Goal: Task Accomplishment & Management: Use online tool/utility

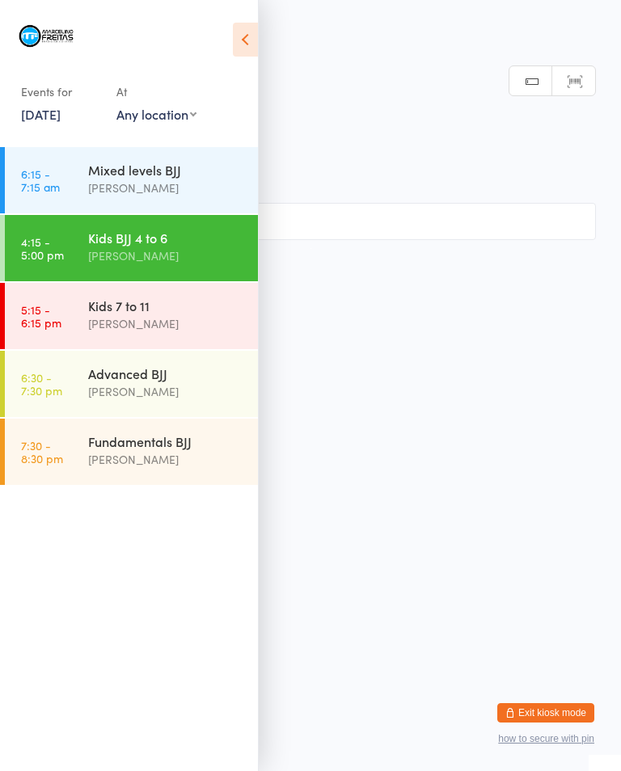
click at [164, 321] on div "[PERSON_NAME]" at bounding box center [166, 323] width 156 height 19
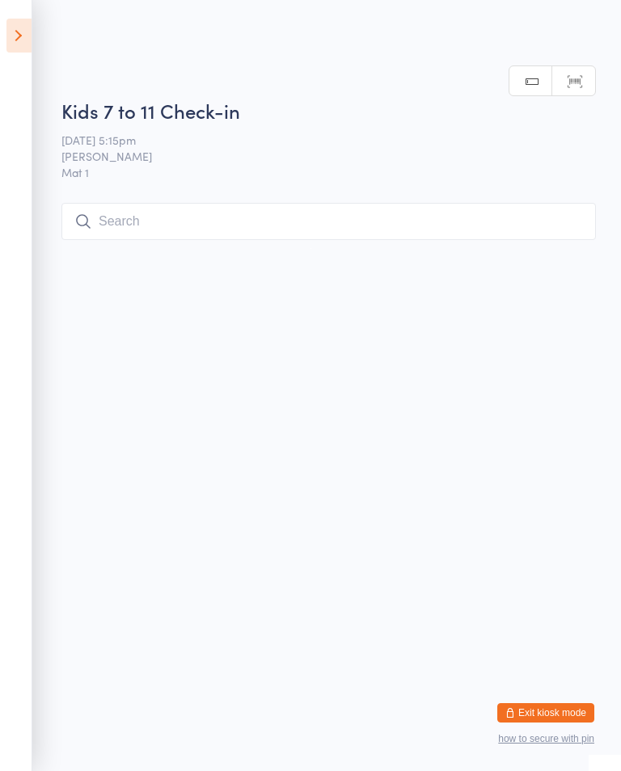
click at [293, 227] on input "search" at bounding box center [328, 221] width 534 height 37
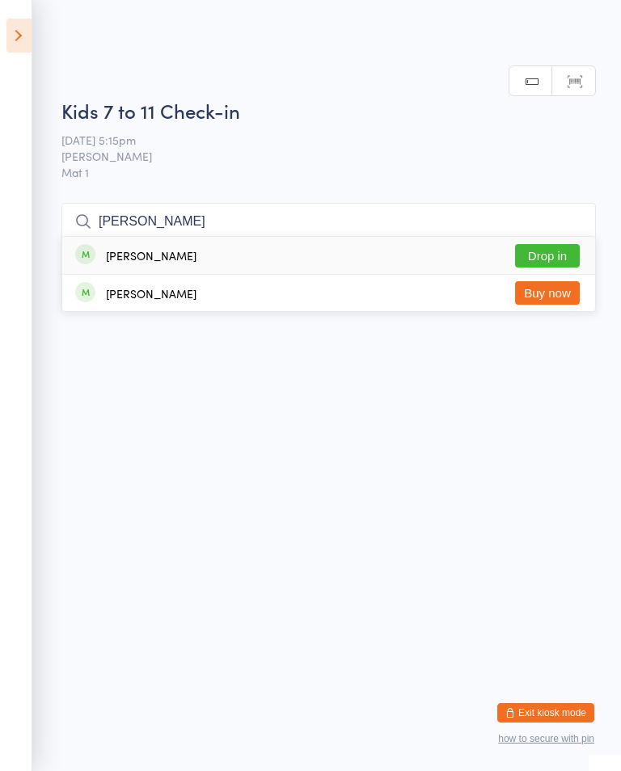
type input "[PERSON_NAME]"
click at [551, 244] on button "Drop in" at bounding box center [547, 255] width 65 height 23
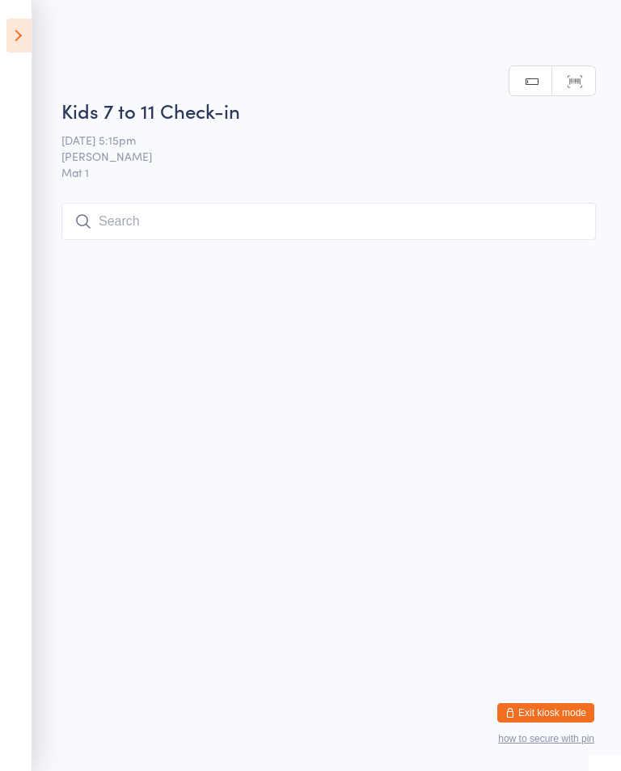
scroll to position [0, 0]
type input "Ol"
click at [547, 268] on button "Drop in" at bounding box center [547, 255] width 65 height 23
click at [541, 439] on html "You have now entered Kiosk Mode. Members will be able to check themselves in us…" at bounding box center [310, 385] width 621 height 771
click at [240, 209] on input "R" at bounding box center [328, 221] width 534 height 37
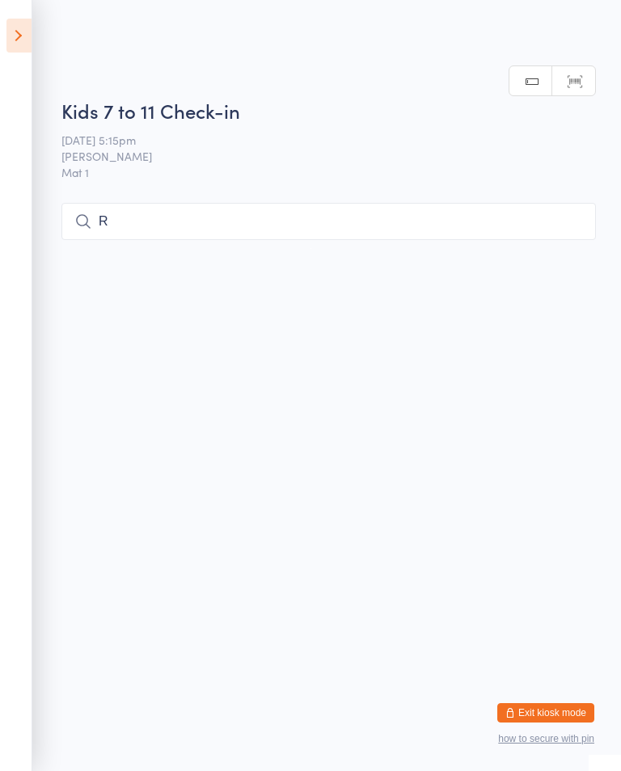
scroll to position [204, 0]
click at [135, 203] on input "R" at bounding box center [328, 221] width 534 height 37
click at [150, 203] on input "R" at bounding box center [328, 221] width 534 height 37
click at [170, 203] on input "R" at bounding box center [328, 221] width 534 height 37
click at [120, 203] on input "R" at bounding box center [328, 221] width 534 height 37
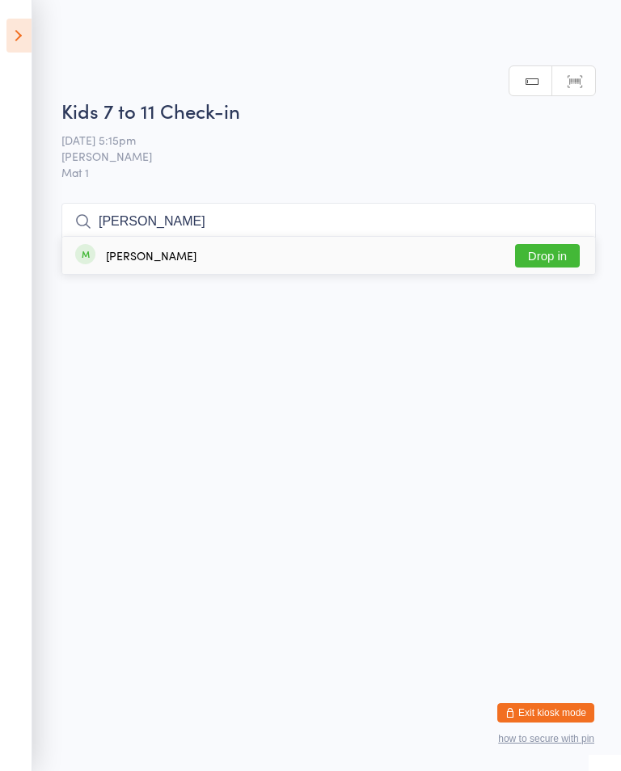
type input "[PERSON_NAME]"
click at [568, 244] on button "Drop in" at bounding box center [547, 255] width 65 height 23
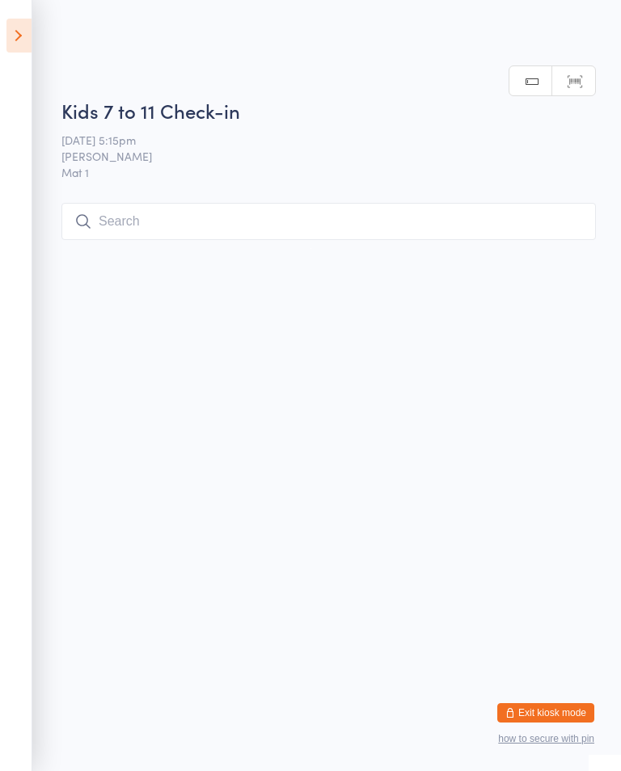
click at [558, 59] on html "You have now entered Kiosk Mode. Members will be able to check themselves in us…" at bounding box center [310, 385] width 621 height 771
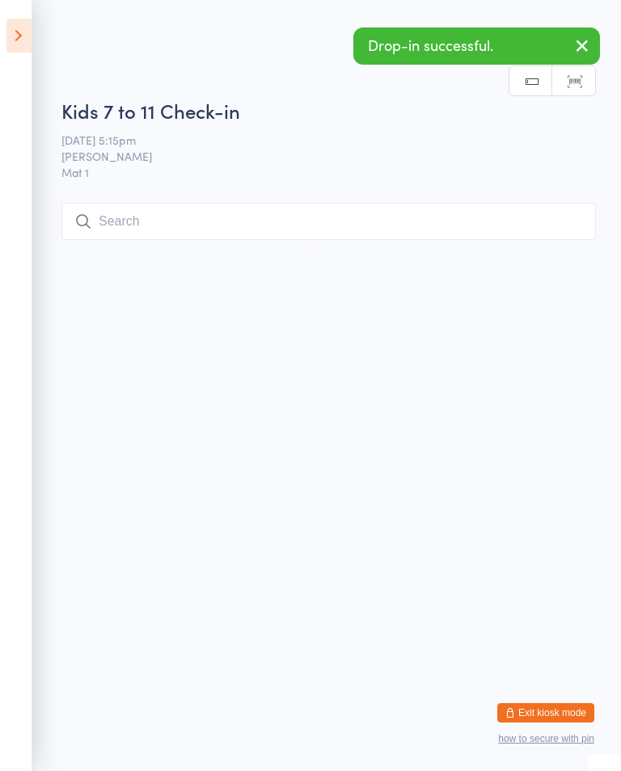
click at [487, 227] on input "search" at bounding box center [328, 221] width 534 height 37
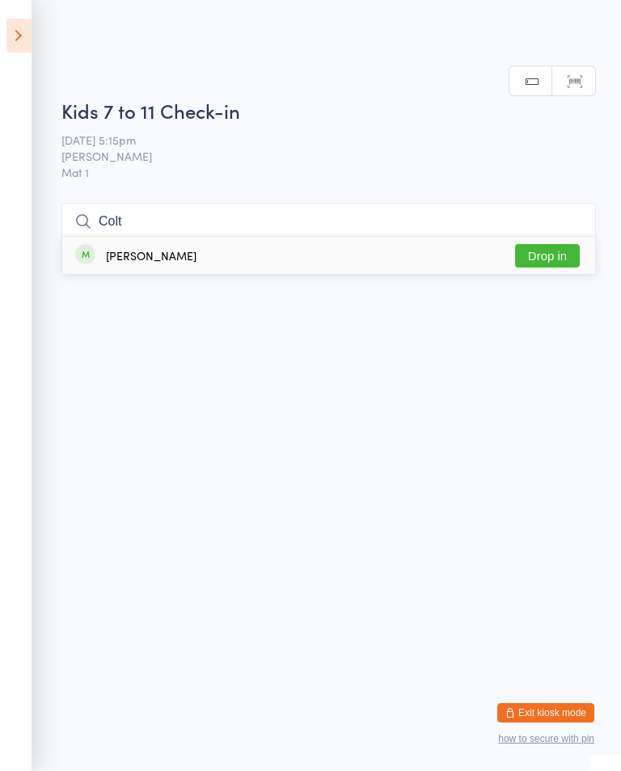
type input "Colt"
click at [557, 244] on button "Drop in" at bounding box center [547, 255] width 65 height 23
type input "Coc"
click at [554, 252] on button "Drop in" at bounding box center [547, 255] width 65 height 23
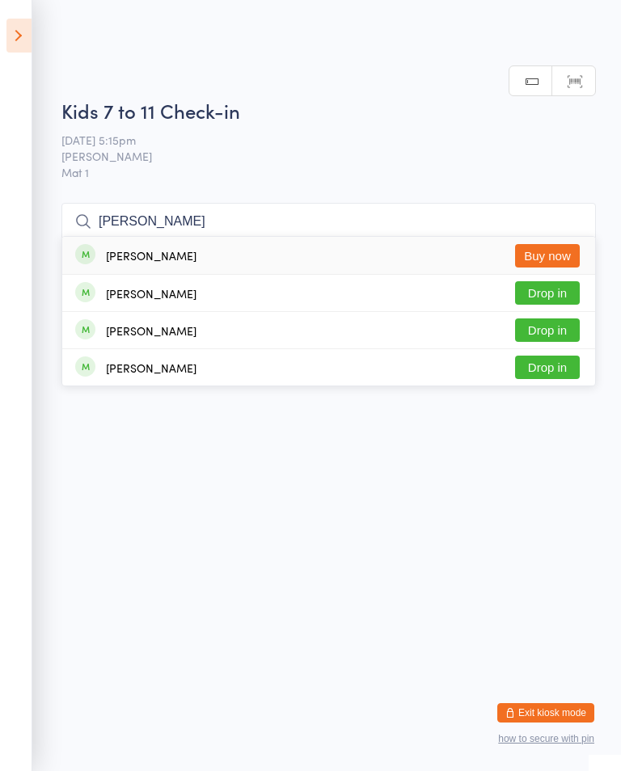
type input "[PERSON_NAME]"
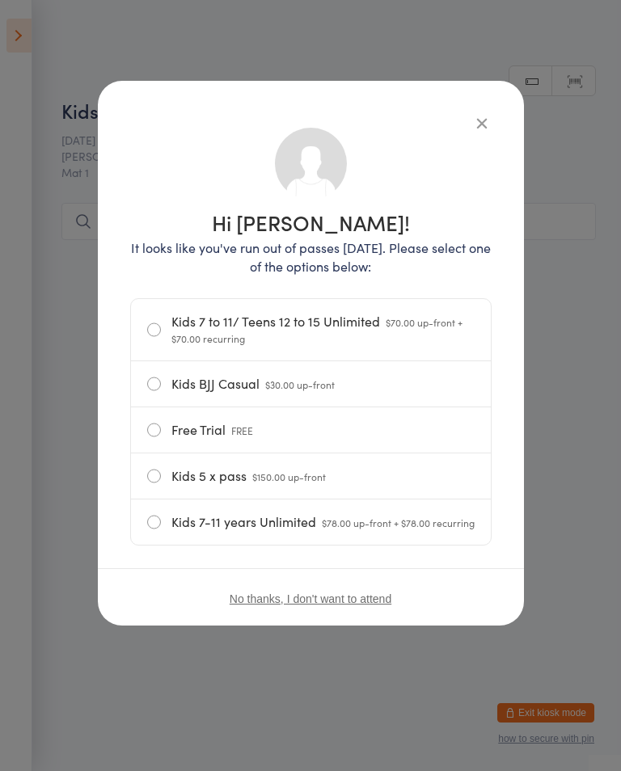
click at [487, 113] on button "button" at bounding box center [481, 122] width 19 height 19
click at [484, 114] on button "button" at bounding box center [481, 122] width 19 height 19
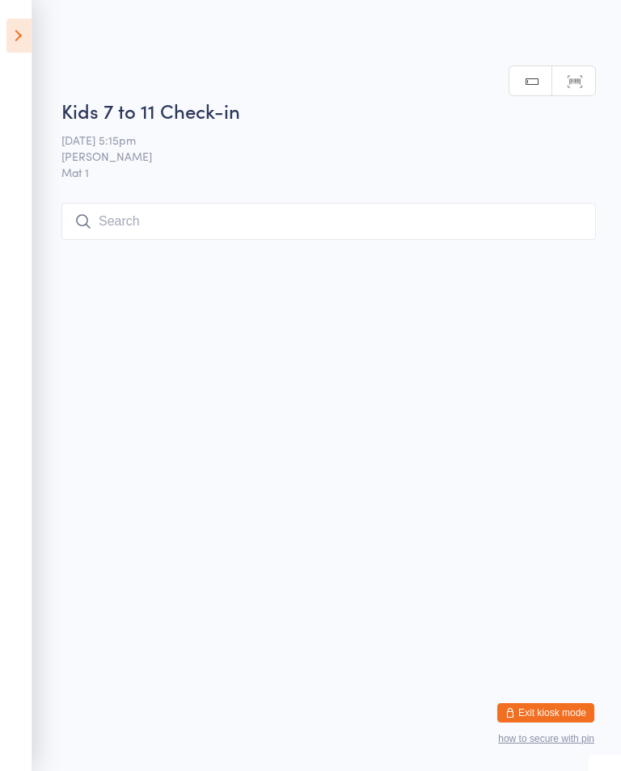
click at [465, 209] on input "search" at bounding box center [328, 221] width 534 height 37
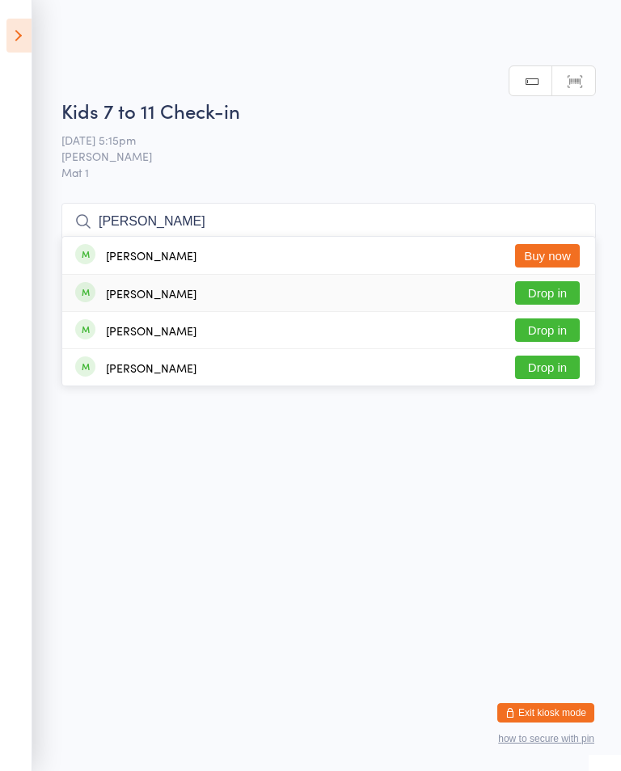
type input "[PERSON_NAME]"
click at [559, 281] on button "Drop in" at bounding box center [547, 292] width 65 height 23
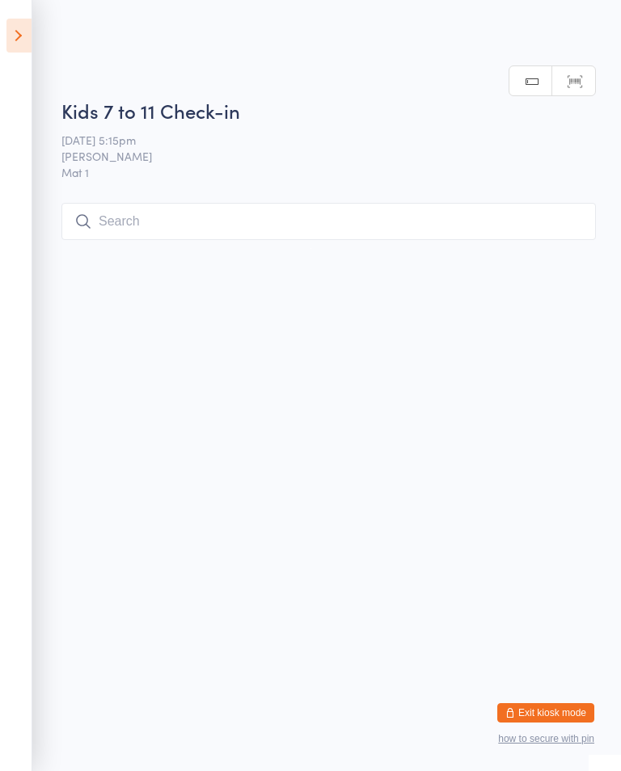
scroll to position [0, 0]
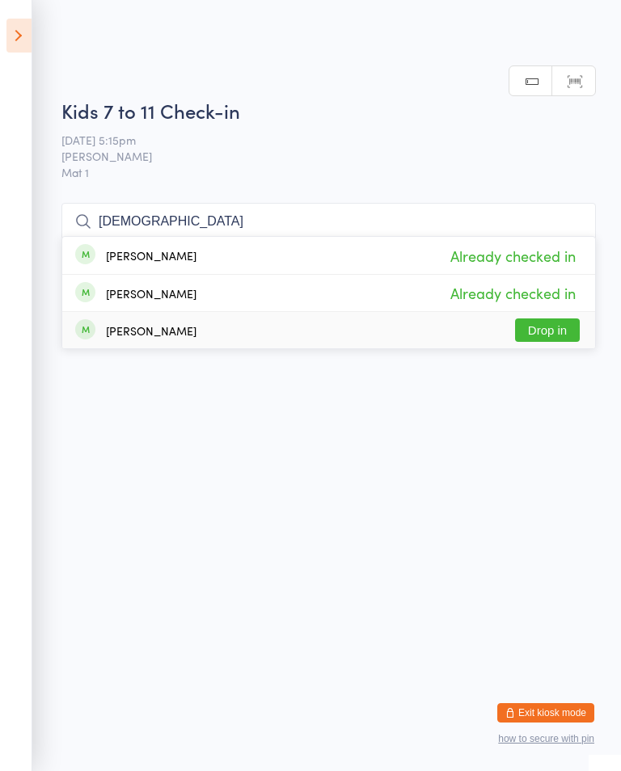
type input "[DEMOGRAPHIC_DATA]"
click at [554, 331] on button "Drop in" at bounding box center [547, 329] width 65 height 23
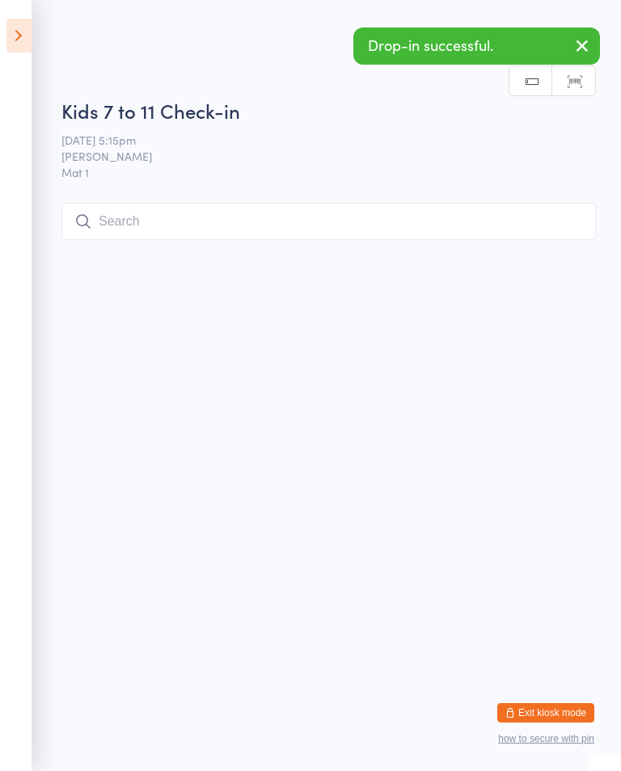
click at [583, 40] on icon "button" at bounding box center [581, 46] width 19 height 20
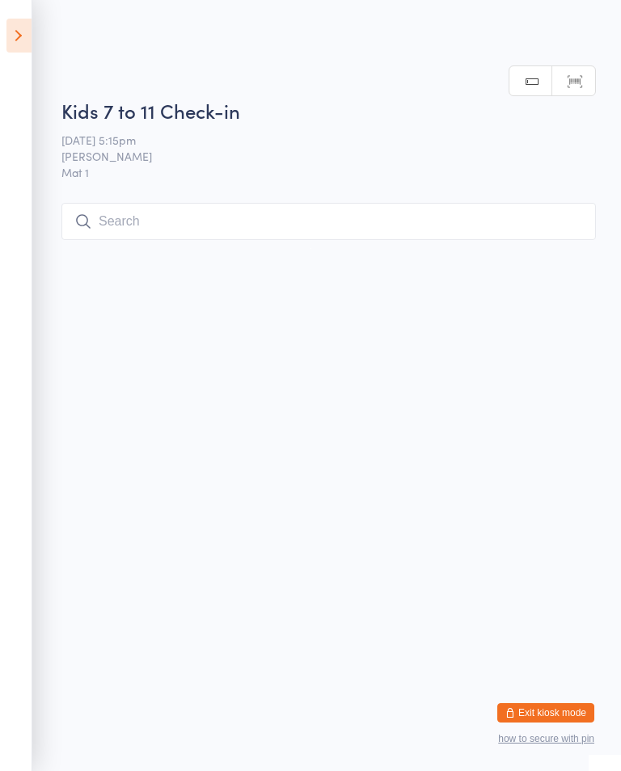
click at [390, 210] on input "search" at bounding box center [328, 221] width 534 height 37
type input "Bo"
click at [549, 244] on button "Drop in" at bounding box center [547, 255] width 65 height 23
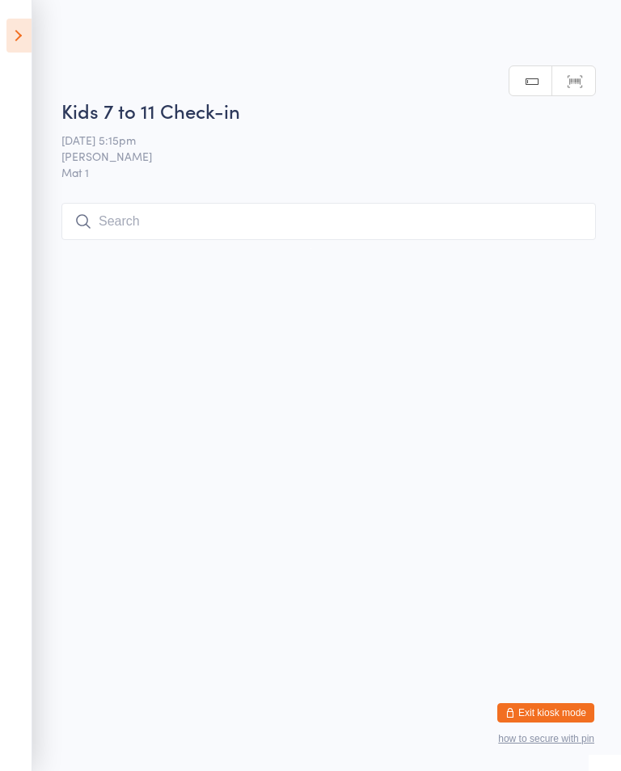
click at [269, 209] on input "search" at bounding box center [328, 221] width 534 height 37
type input "Mavin"
click at [558, 244] on button "Drop in" at bounding box center [547, 255] width 65 height 23
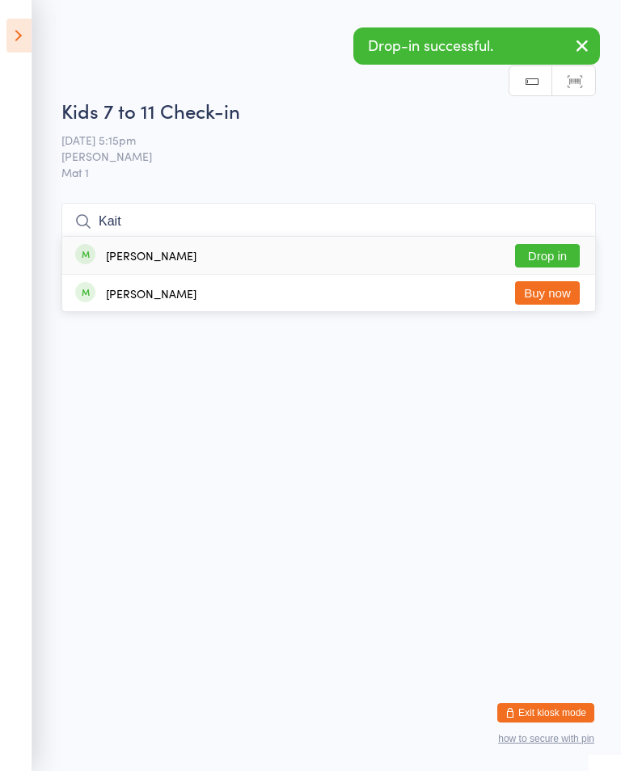
type input "Kait"
click at [563, 248] on button "Drop in" at bounding box center [547, 255] width 65 height 23
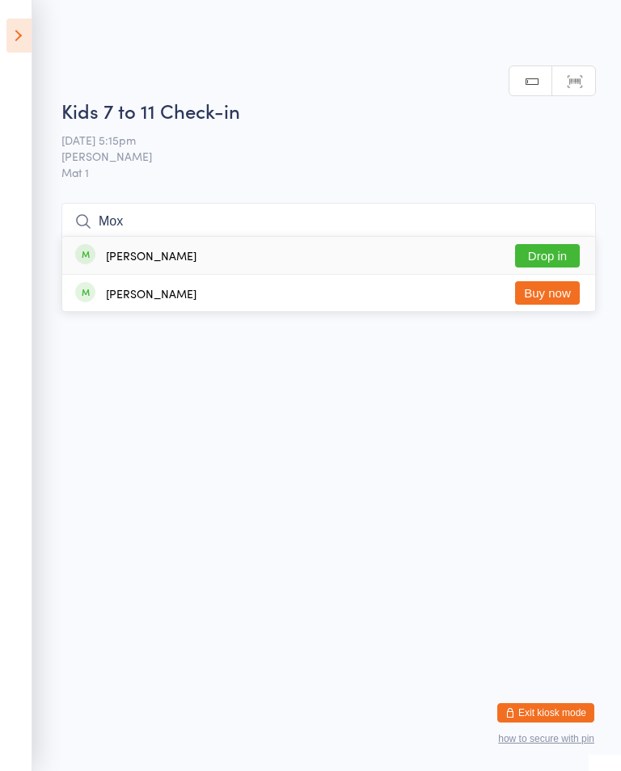
type input "Mox"
click at [561, 294] on button "Buy now" at bounding box center [547, 292] width 65 height 23
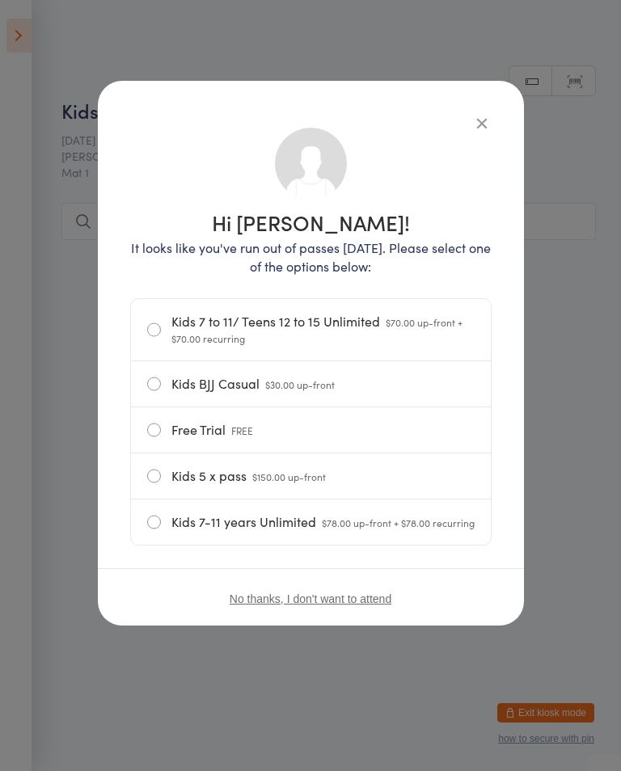
click at [473, 115] on icon "button" at bounding box center [482, 123] width 18 height 18
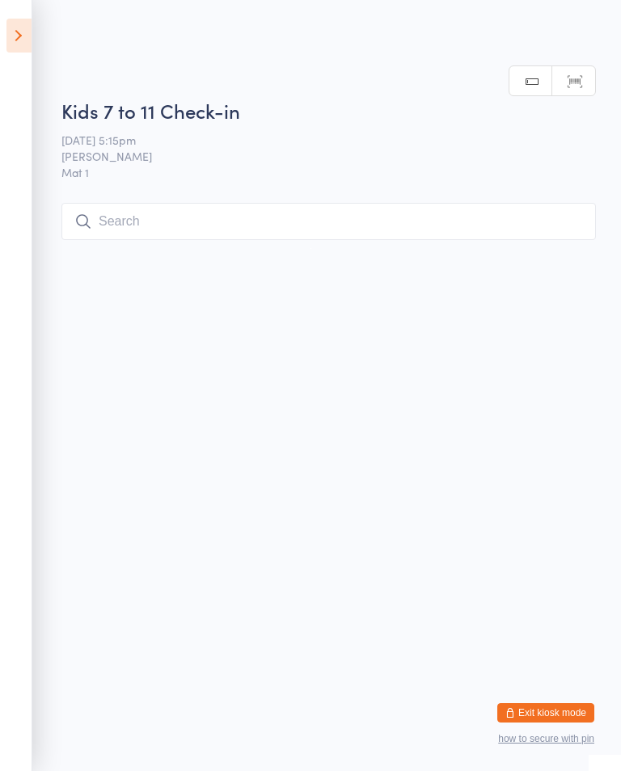
click at [443, 230] on input "search" at bounding box center [328, 221] width 534 height 37
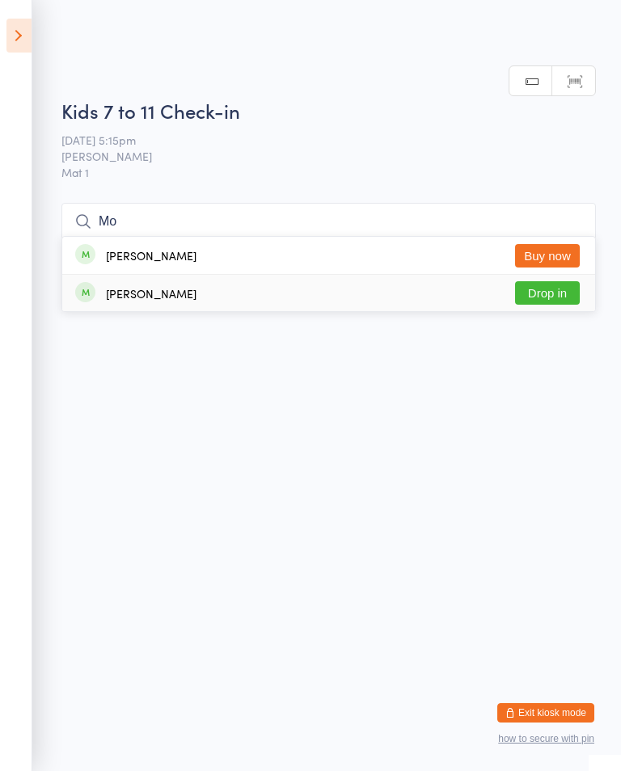
type input "Mo"
click at [557, 281] on button "Drop in" at bounding box center [547, 292] width 65 height 23
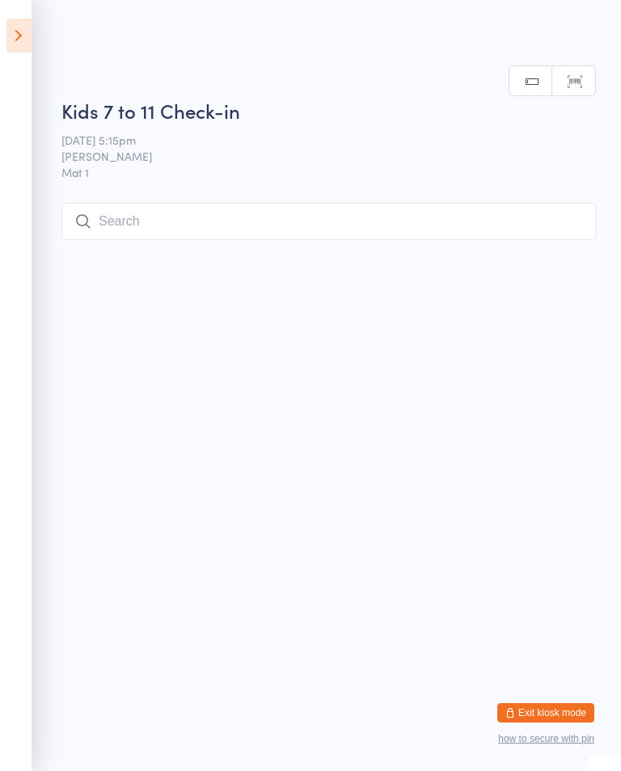
scroll to position [0, 0]
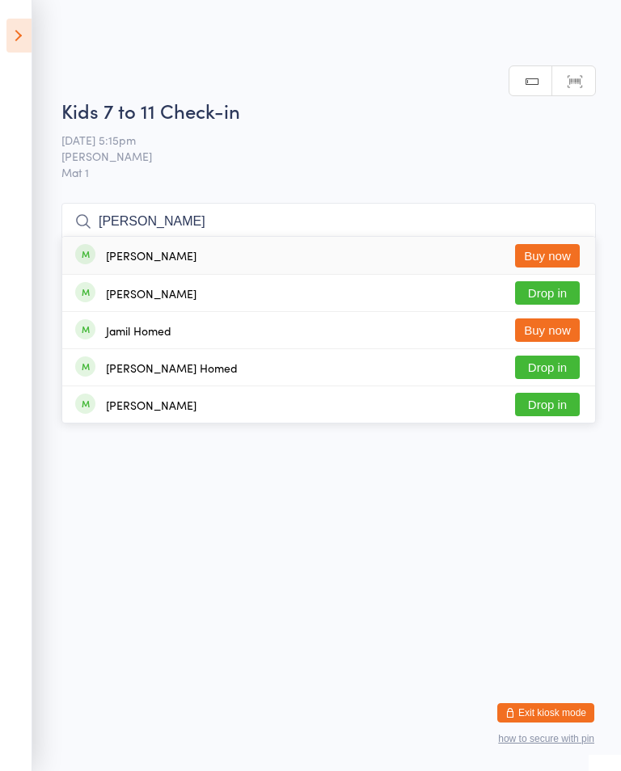
type input "[PERSON_NAME]"
click at [572, 294] on button "Drop in" at bounding box center [547, 292] width 65 height 23
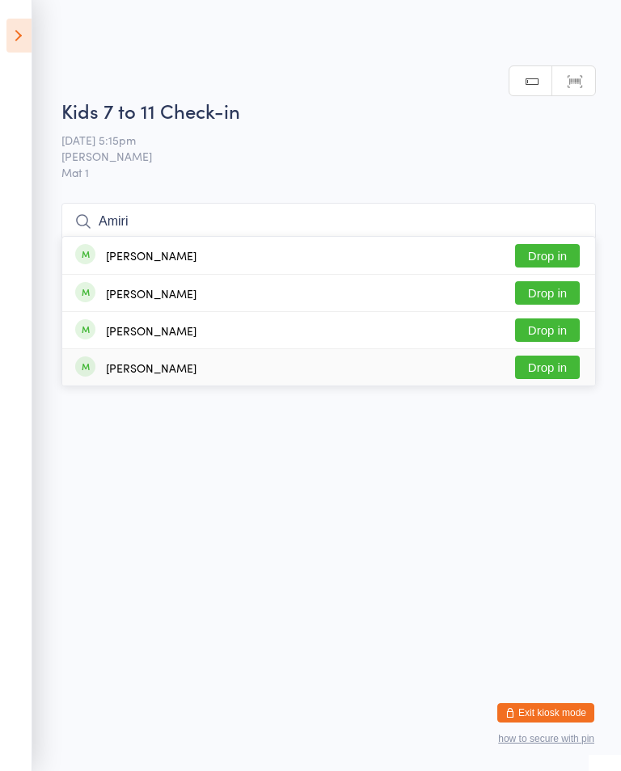
type input "Amiri"
click at [555, 366] on button "Drop in" at bounding box center [547, 367] width 65 height 23
type input "Amiri"
click at [542, 329] on button "Drop in" at bounding box center [547, 329] width 65 height 23
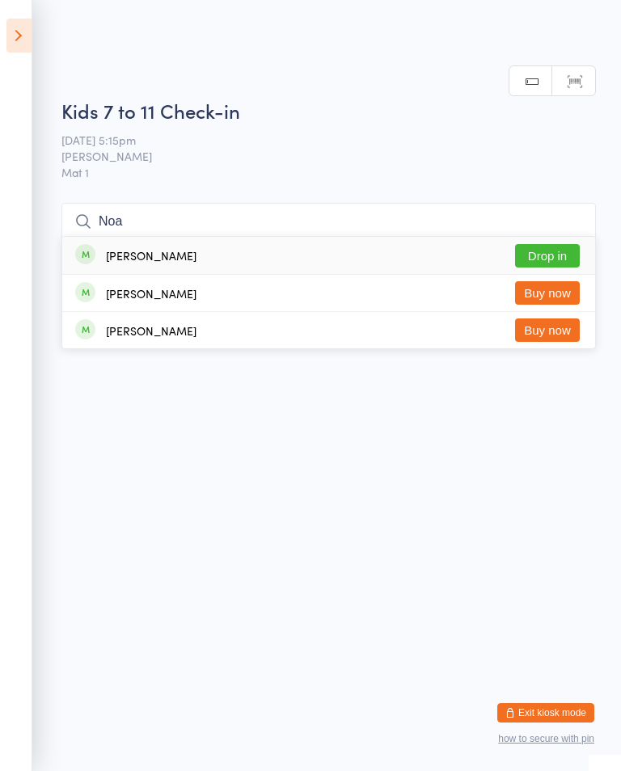
type input "Noa"
click at [536, 249] on button "Drop in" at bounding box center [547, 255] width 65 height 23
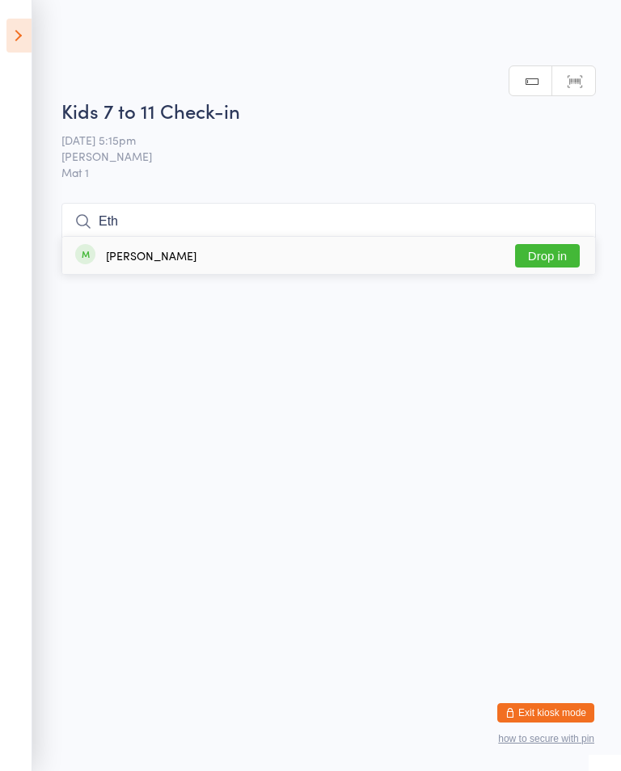
type input "Eth"
click at [553, 255] on button "Drop in" at bounding box center [547, 255] width 65 height 23
type input "N"
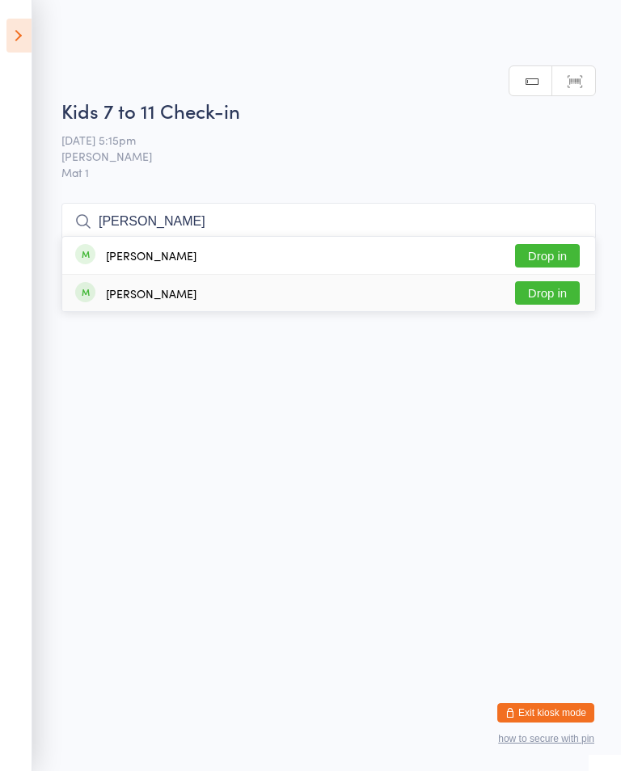
type input "[PERSON_NAME]"
click at [188, 296] on div "[PERSON_NAME] Drop in" at bounding box center [328, 293] width 533 height 36
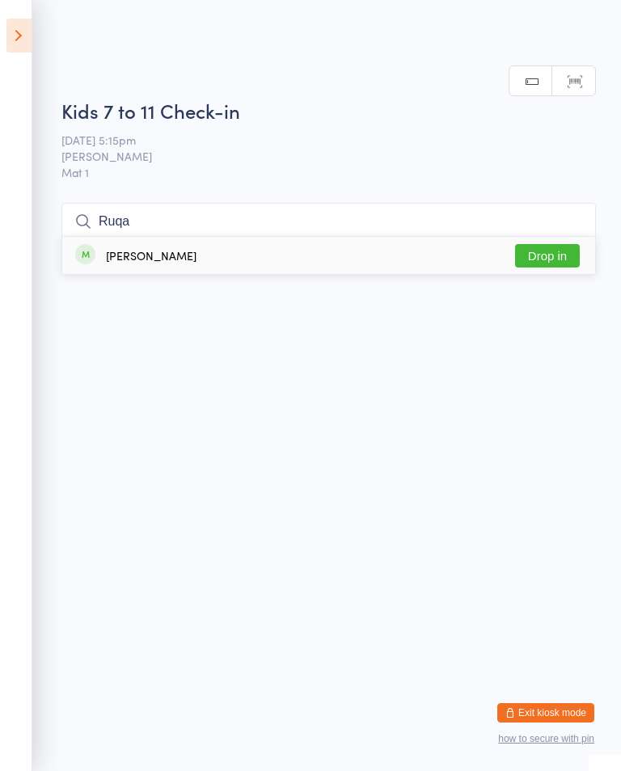
type input "Ruqa"
click at [546, 268] on button "Drop in" at bounding box center [547, 255] width 65 height 23
